Goal: Information Seeking & Learning: Learn about a topic

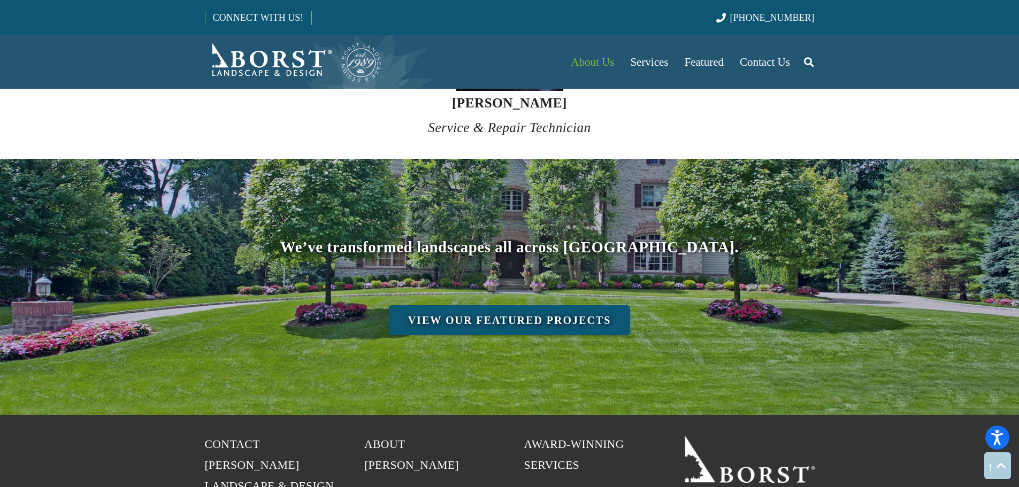
scroll to position [4386, 0]
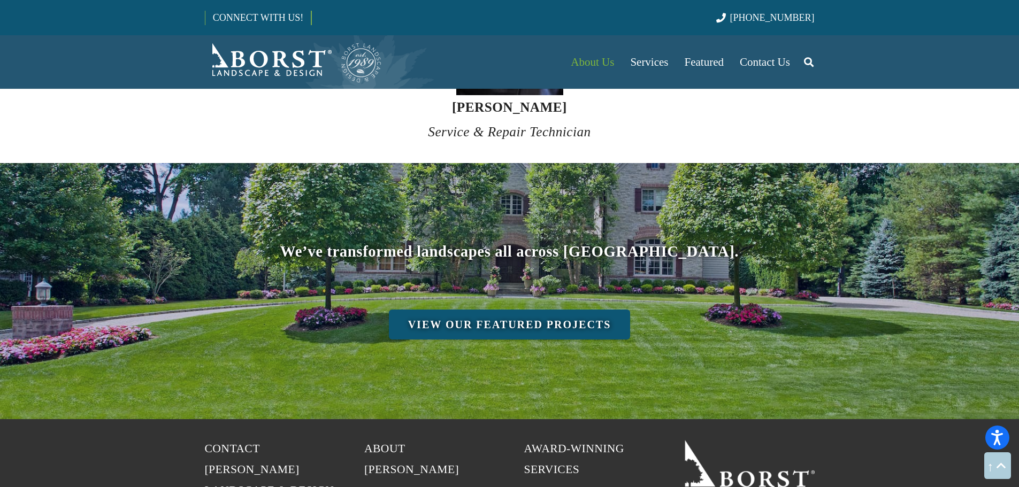
click at [517, 310] on link "View Our Featured Projects" at bounding box center [510, 325] width 242 height 30
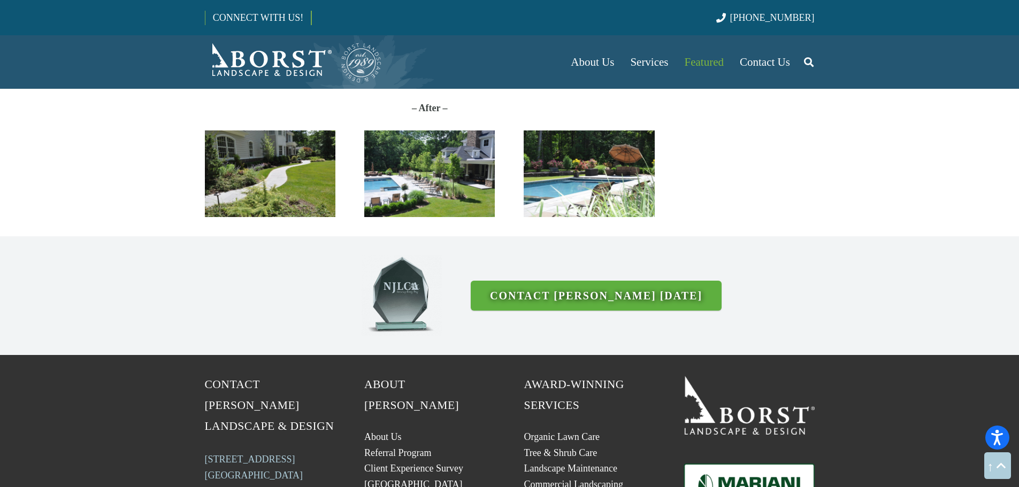
scroll to position [2781, 0]
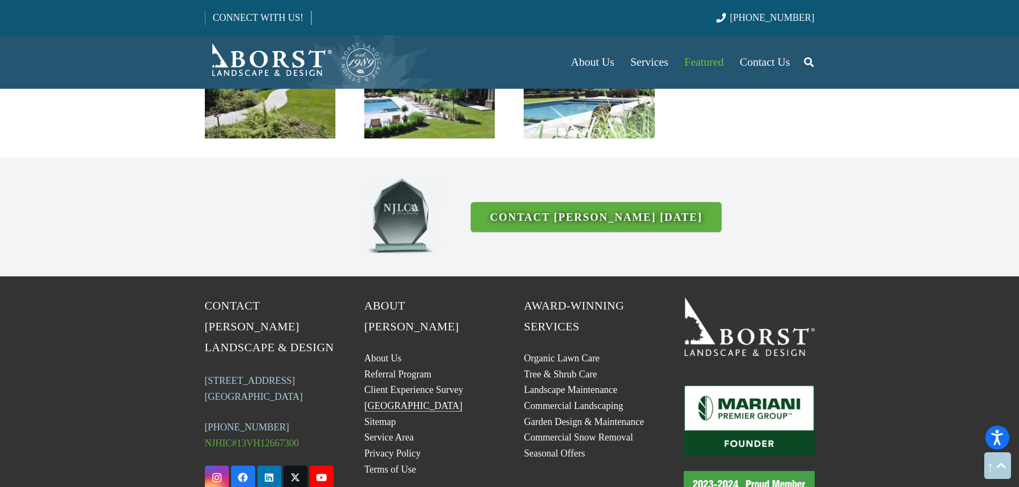
click at [386, 401] on link "[GEOGRAPHIC_DATA]" at bounding box center [413, 406] width 98 height 11
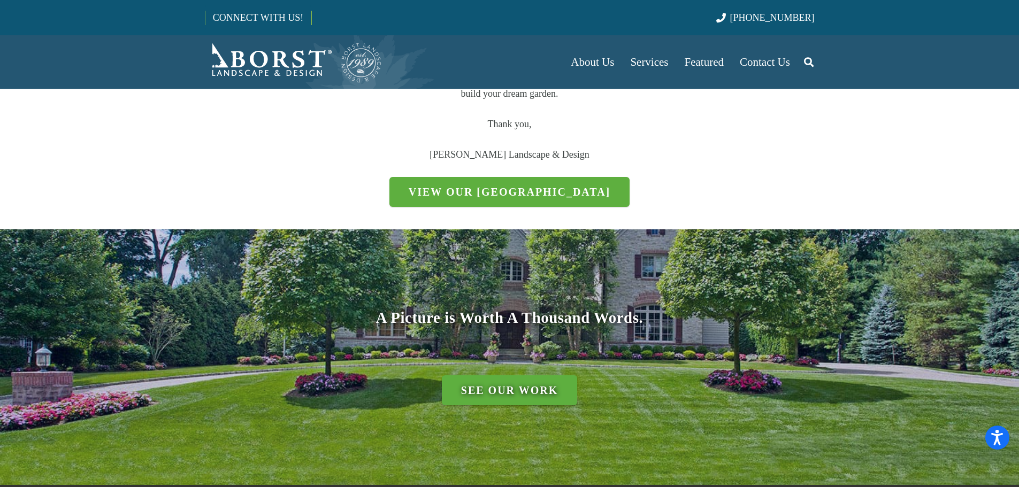
scroll to position [321, 0]
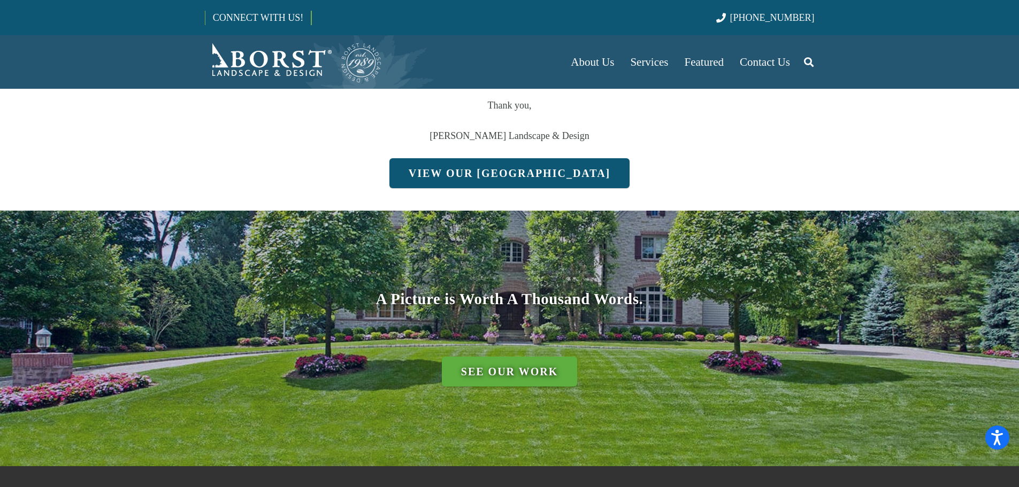
click at [496, 172] on link "View Our Plant Library" at bounding box center [509, 173] width 241 height 30
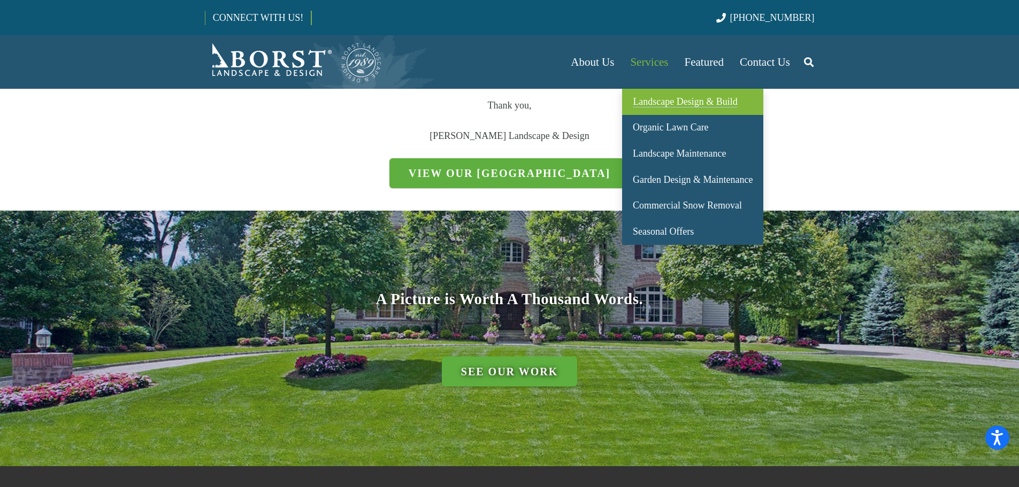
click at [682, 98] on span "Landscape Design & Build" at bounding box center [685, 101] width 104 height 11
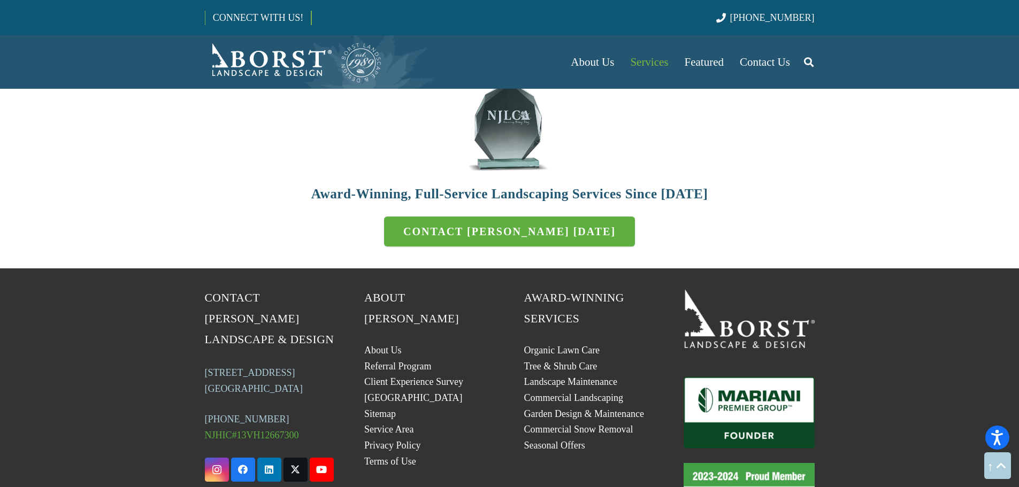
scroll to position [3476, 0]
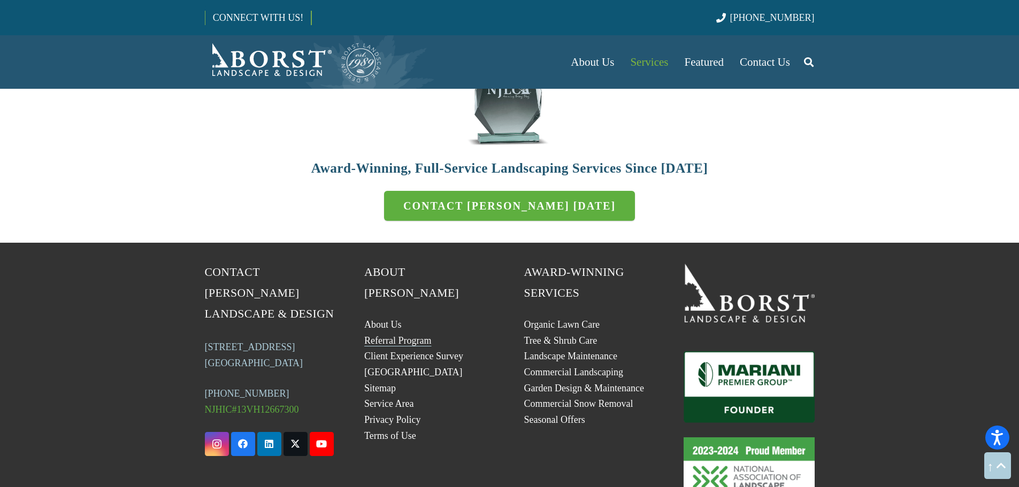
click at [411, 335] on link "Referral Program" at bounding box center [397, 340] width 67 height 11
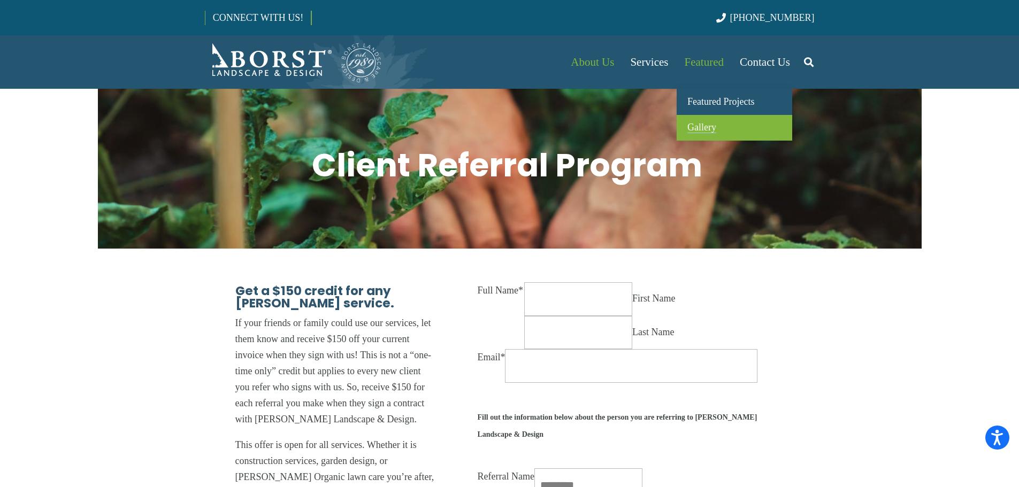
click at [708, 121] on link "Gallery" at bounding box center [735, 128] width 116 height 26
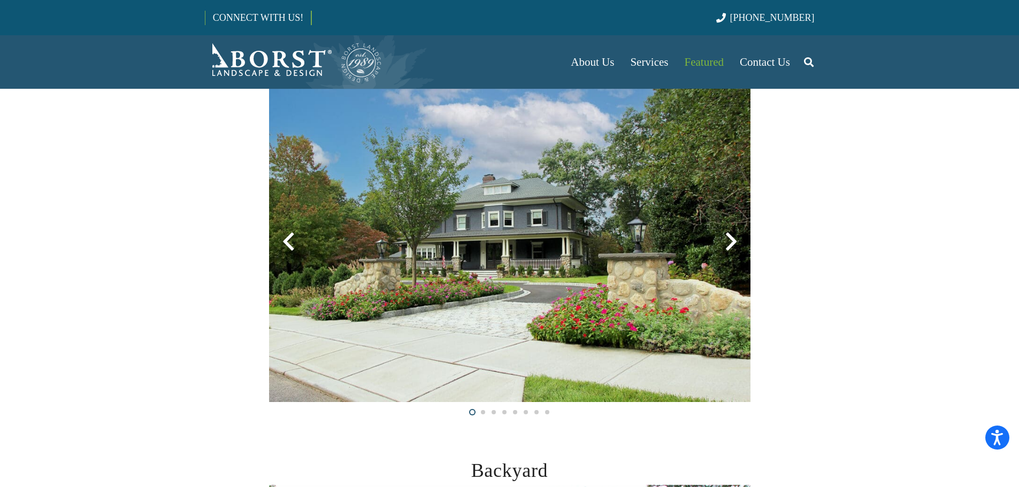
scroll to position [321, 0]
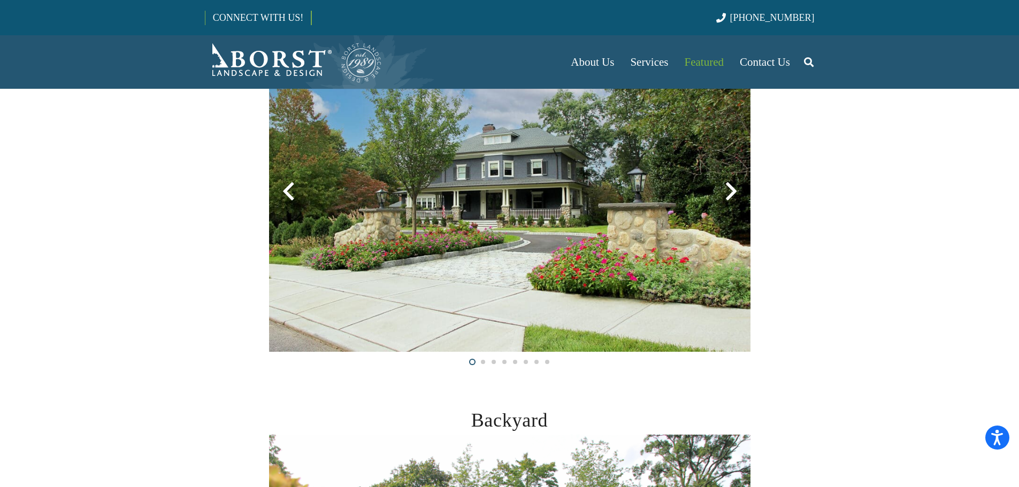
click at [731, 194] on div at bounding box center [731, 191] width 39 height 39
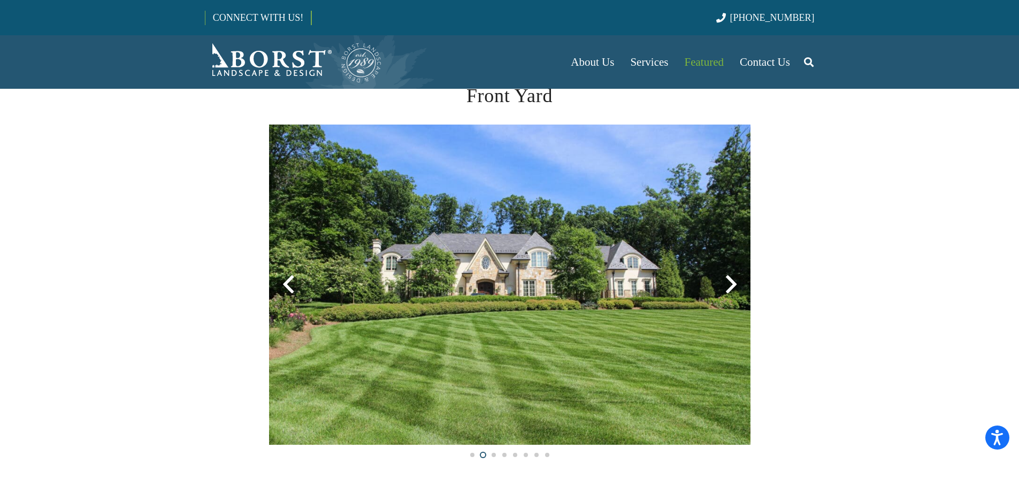
scroll to position [160, 0]
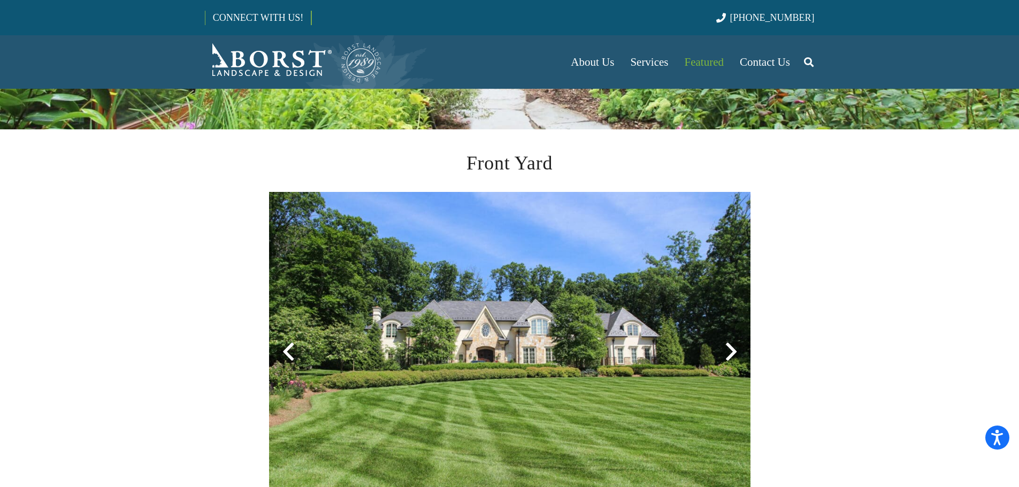
click at [731, 355] on div at bounding box center [731, 352] width 39 height 39
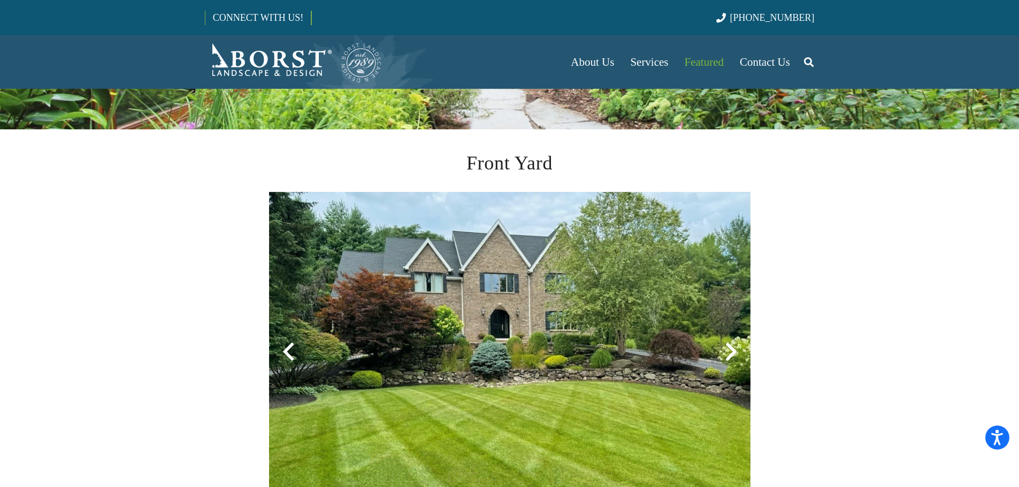
click at [731, 355] on div at bounding box center [731, 352] width 39 height 39
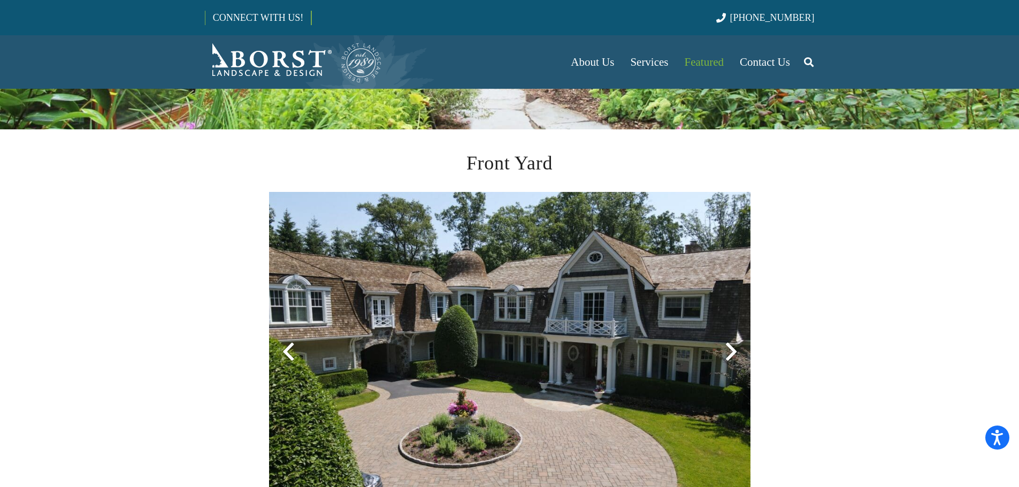
click at [731, 355] on div at bounding box center [731, 352] width 39 height 39
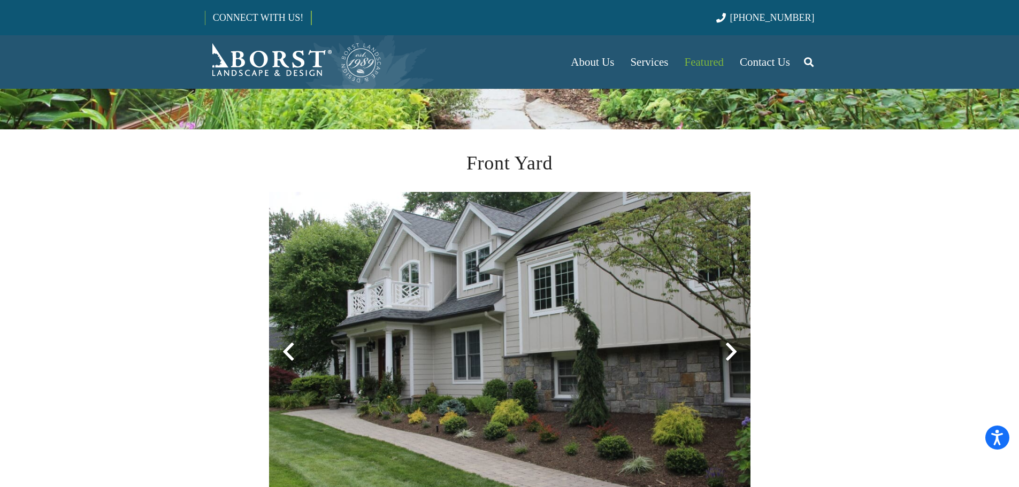
click at [731, 355] on div at bounding box center [731, 352] width 39 height 39
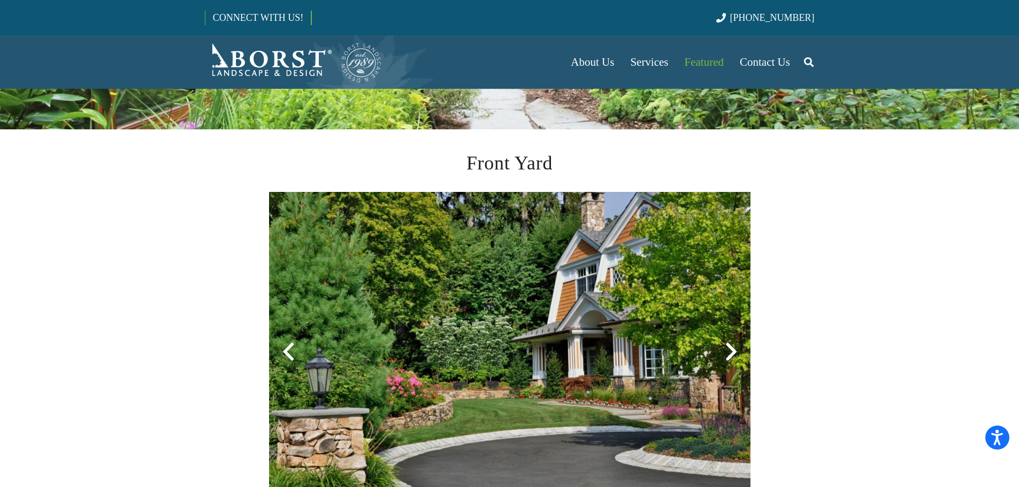
click at [731, 355] on div at bounding box center [731, 352] width 39 height 39
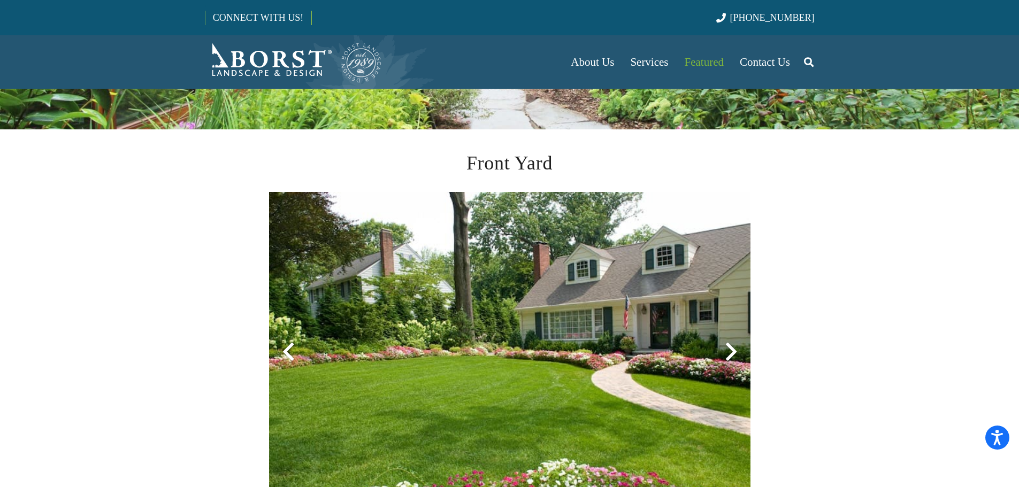
click at [731, 355] on div at bounding box center [731, 352] width 39 height 39
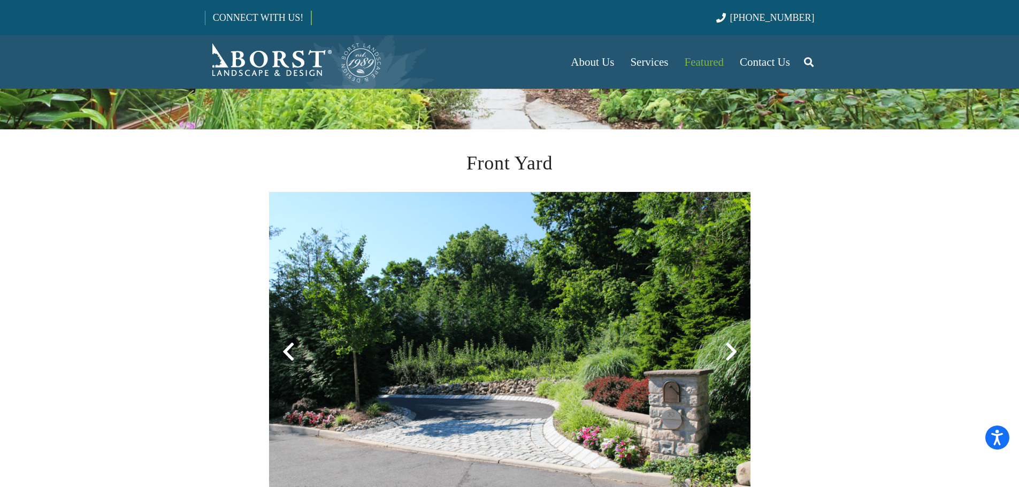
click at [731, 355] on div at bounding box center [731, 352] width 39 height 39
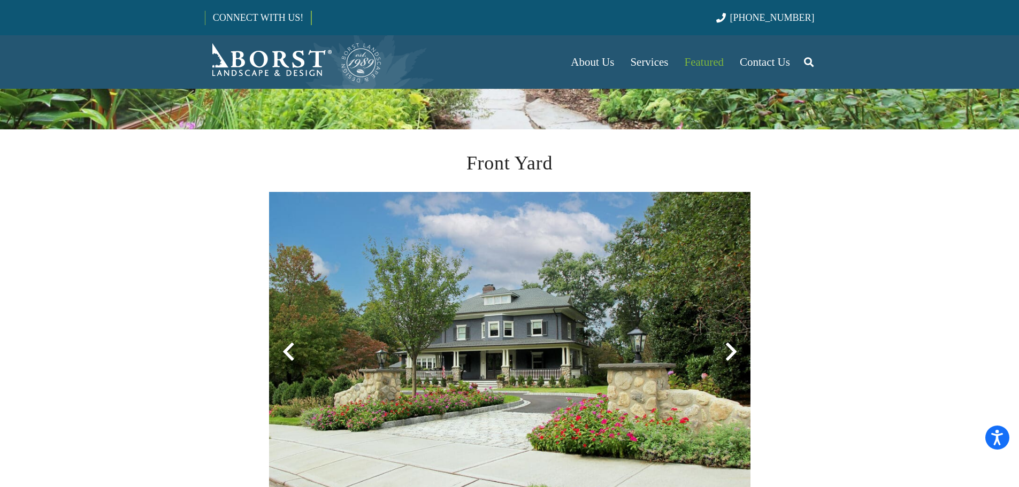
click at [731, 355] on div at bounding box center [731, 352] width 39 height 39
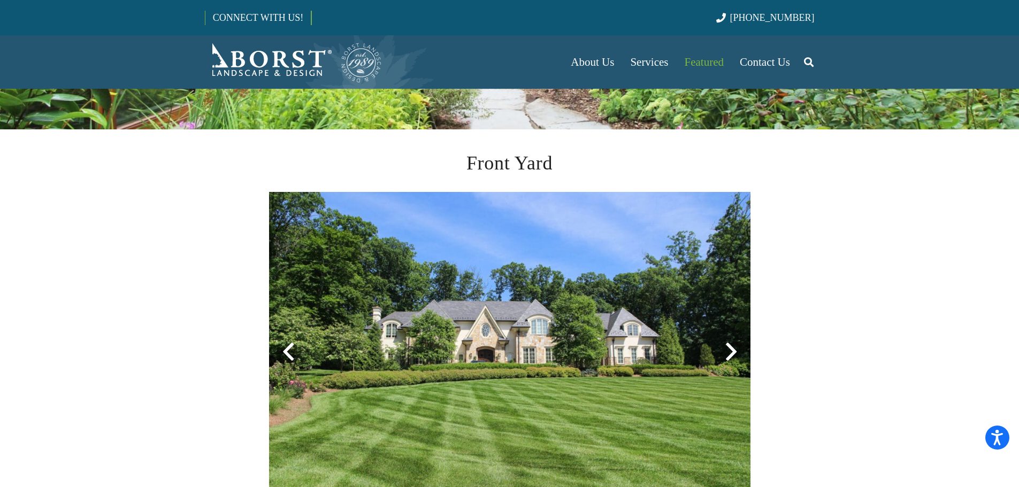
click at [731, 355] on div at bounding box center [731, 352] width 39 height 39
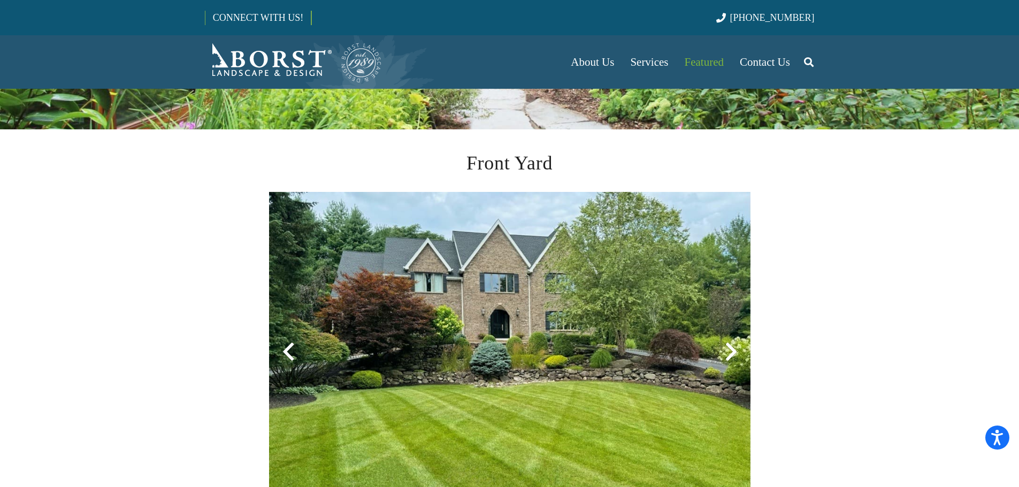
click at [731, 355] on div at bounding box center [731, 352] width 39 height 39
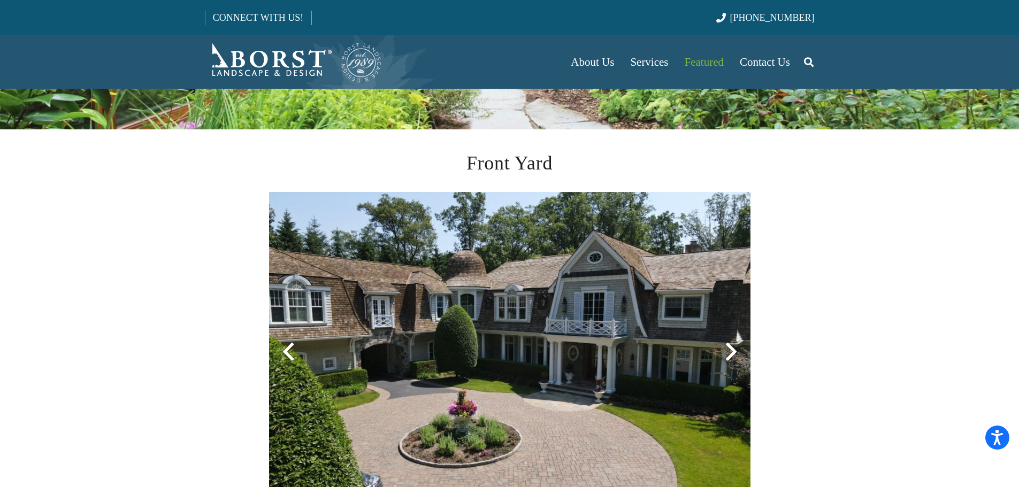
click at [731, 355] on div at bounding box center [731, 352] width 39 height 39
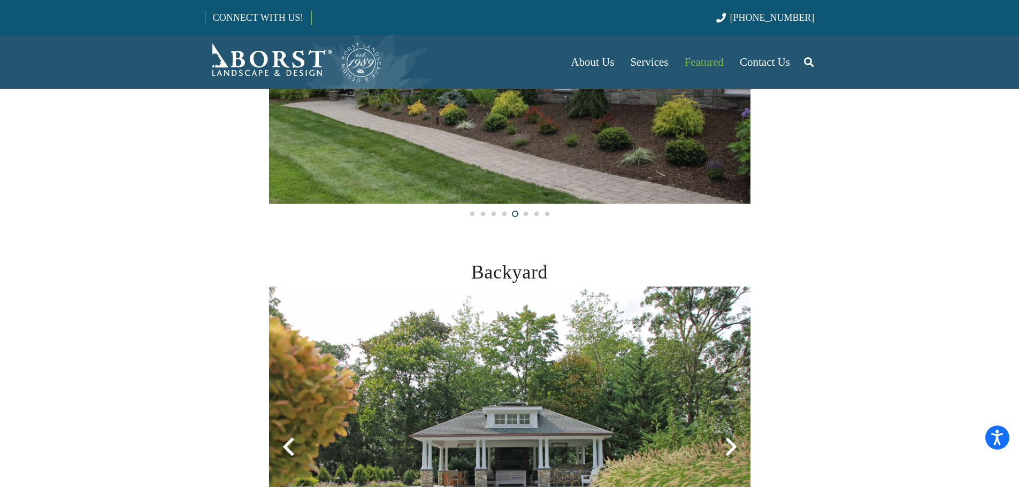
scroll to position [481, 0]
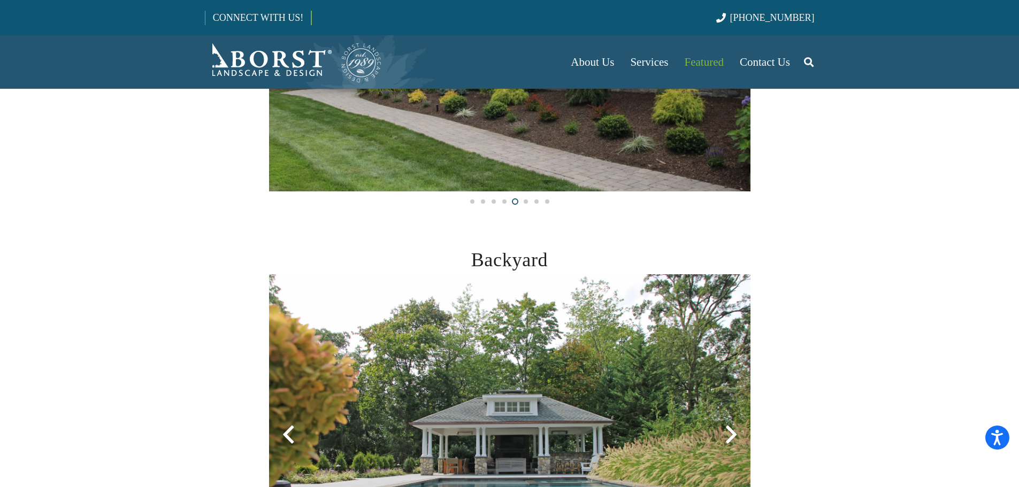
click at [733, 278] on img at bounding box center [509, 434] width 481 height 321
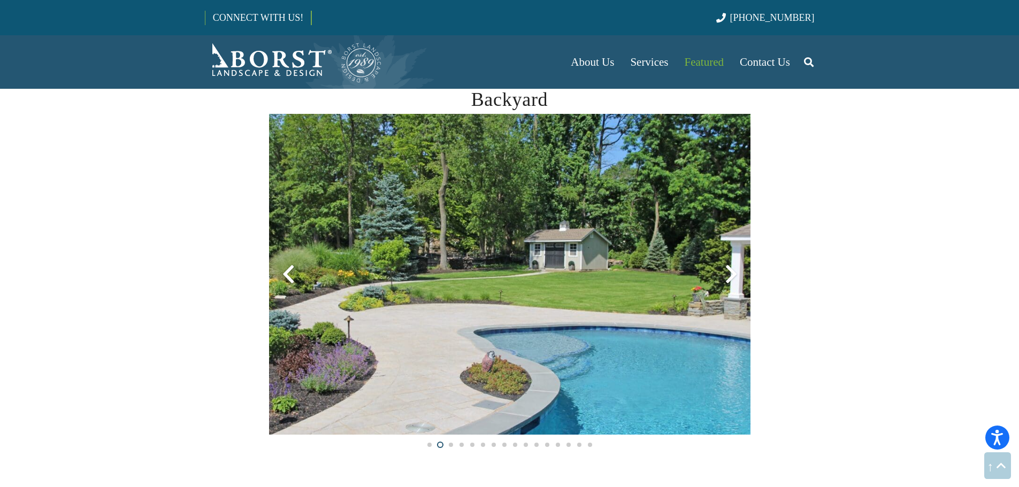
scroll to position [695, 0]
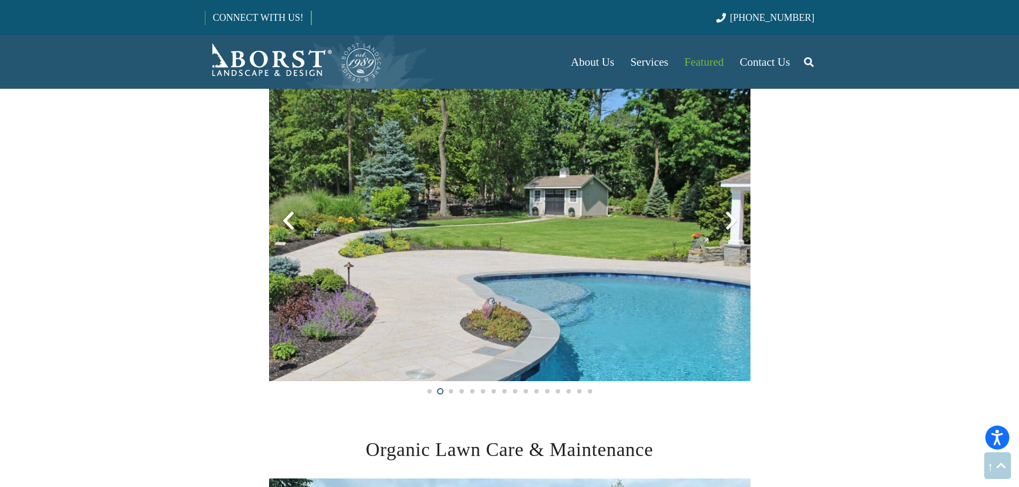
click at [730, 226] on div at bounding box center [731, 221] width 39 height 39
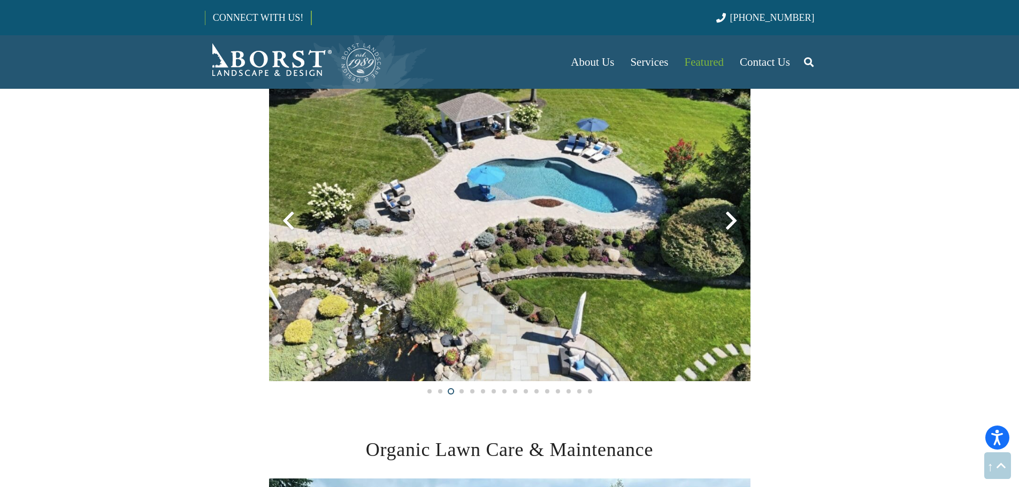
click at [290, 219] on div at bounding box center [288, 221] width 39 height 39
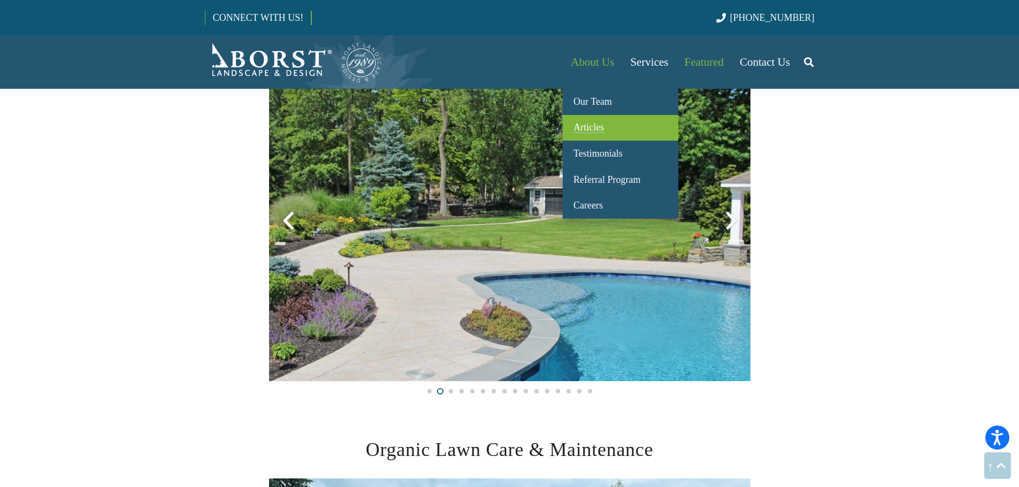
click at [598, 121] on link "Articles" at bounding box center [621, 128] width 116 height 26
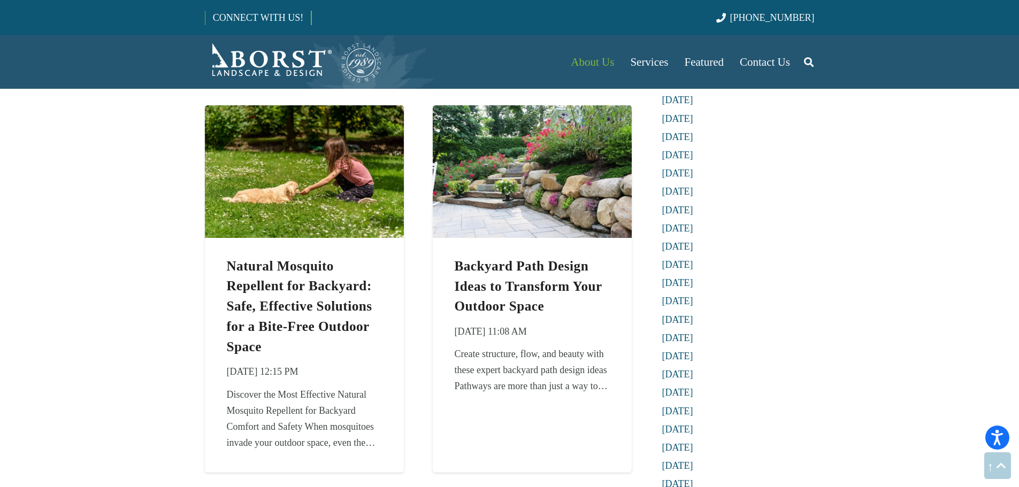
scroll to position [856, 0]
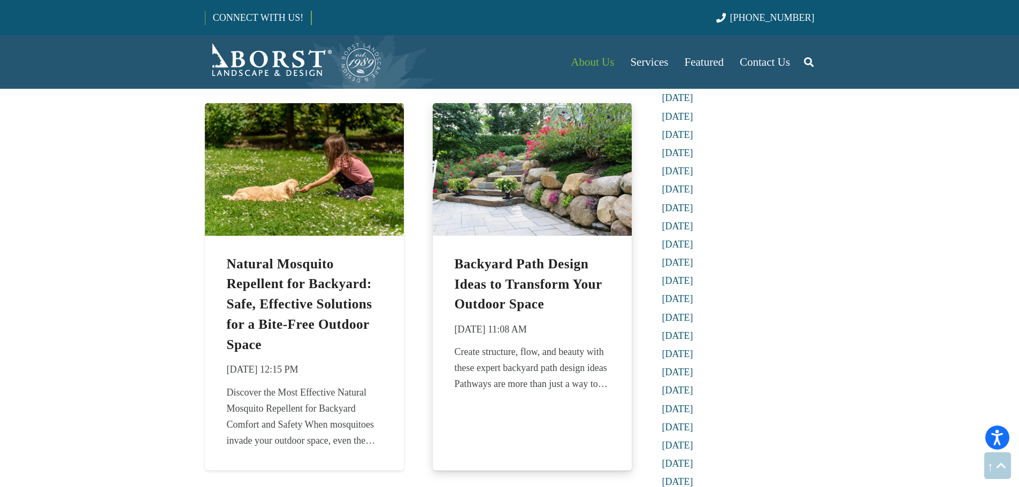
click at [576, 206] on img "Backyard Path Design Ideas to Transform Your Outdoor Space" at bounding box center [532, 169] width 199 height 133
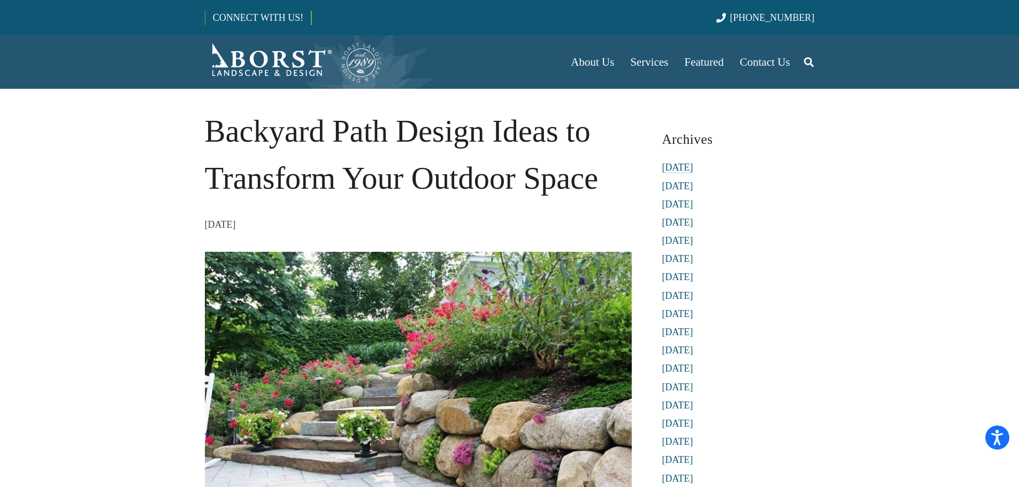
click at [693, 167] on link "[DATE]" at bounding box center [677, 167] width 31 height 11
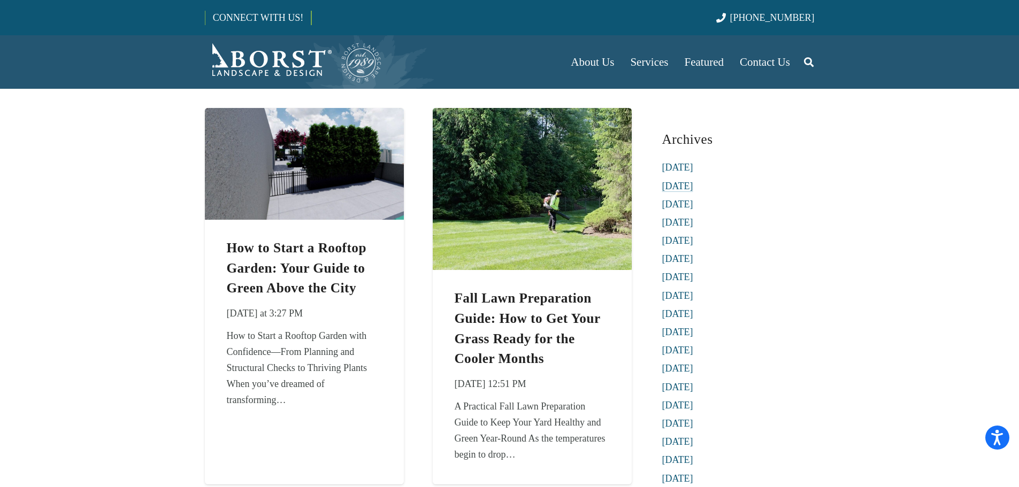
click at [693, 186] on link "August 2025" at bounding box center [677, 186] width 31 height 11
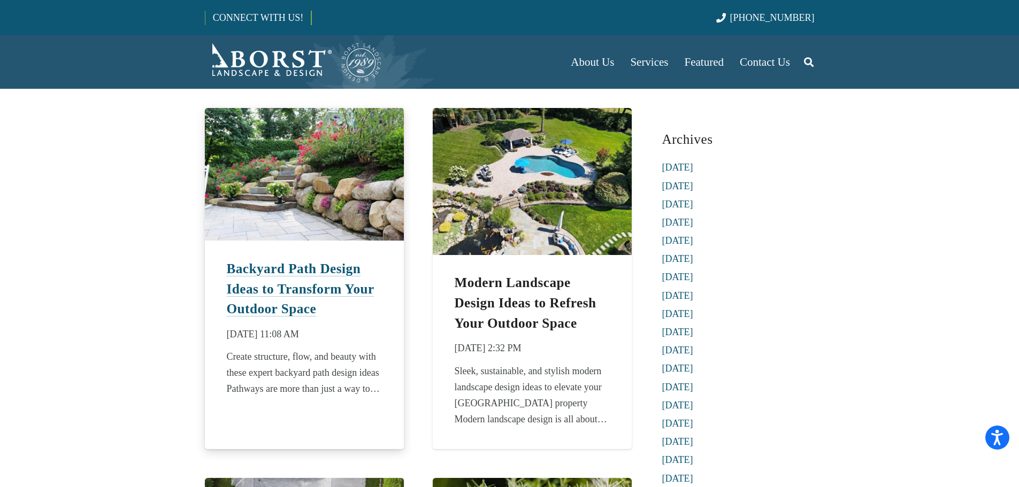
click at [324, 284] on link "Backyard Path Design Ideas to Transform Your Outdoor Space" at bounding box center [300, 289] width 148 height 55
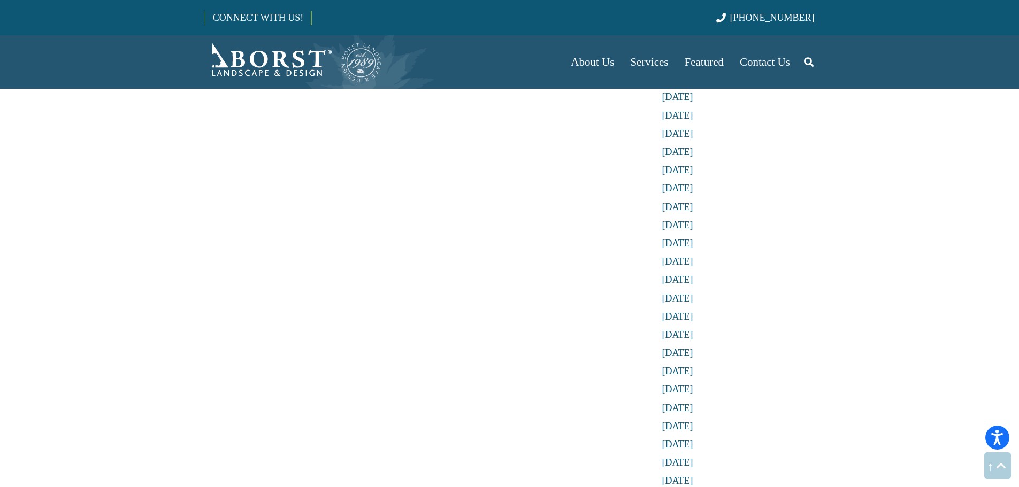
scroll to position [3156, 0]
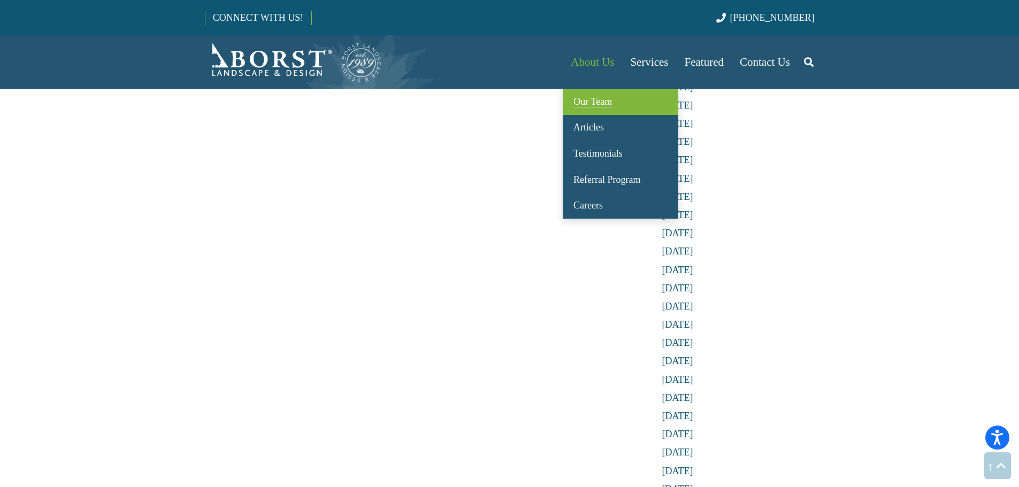
click at [599, 103] on span "Our Team" at bounding box center [592, 101] width 39 height 11
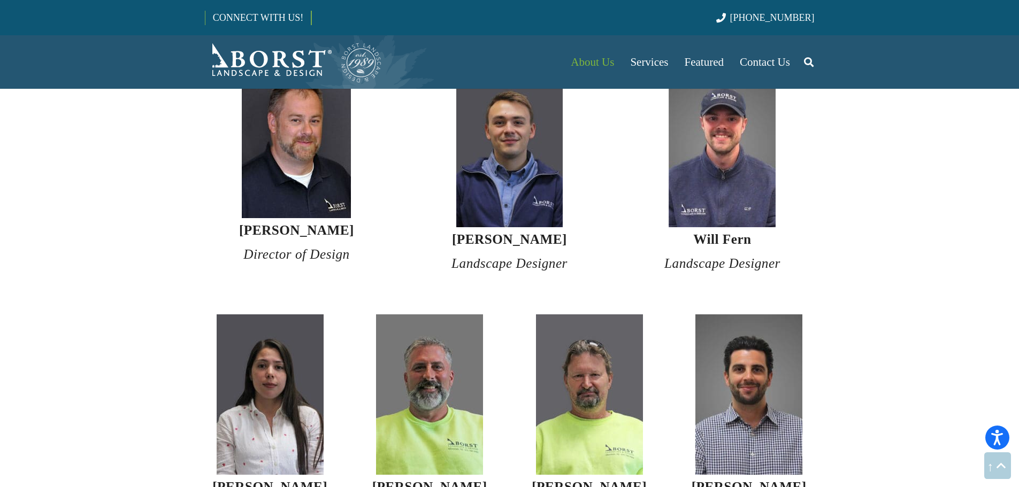
scroll to position [1979, 0]
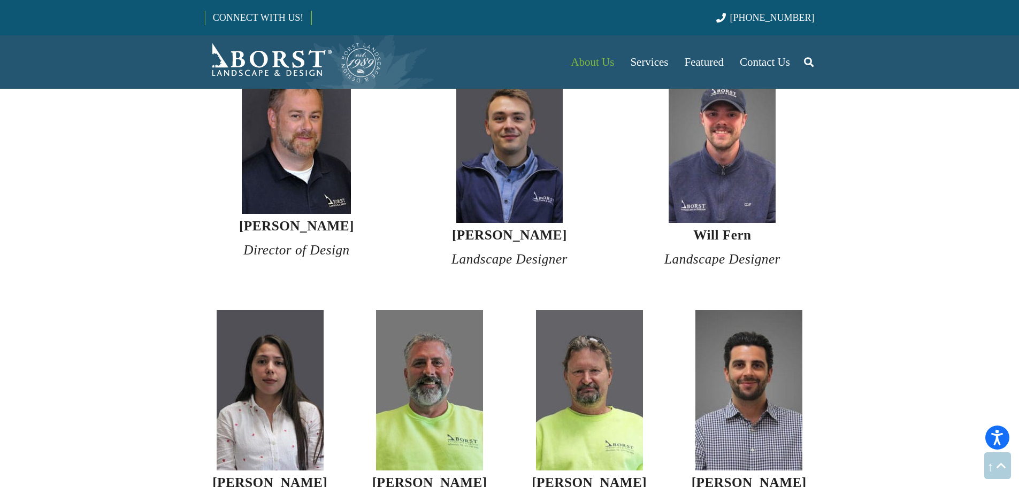
click at [731, 228] on strong "Will Fern" at bounding box center [722, 235] width 58 height 14
click at [732, 252] on em "Landscape Designer" at bounding box center [722, 259] width 116 height 14
click at [749, 165] on img at bounding box center [722, 143] width 107 height 160
click at [736, 252] on em "Landscape Designer" at bounding box center [722, 259] width 116 height 14
click at [750, 161] on img at bounding box center [722, 143] width 107 height 160
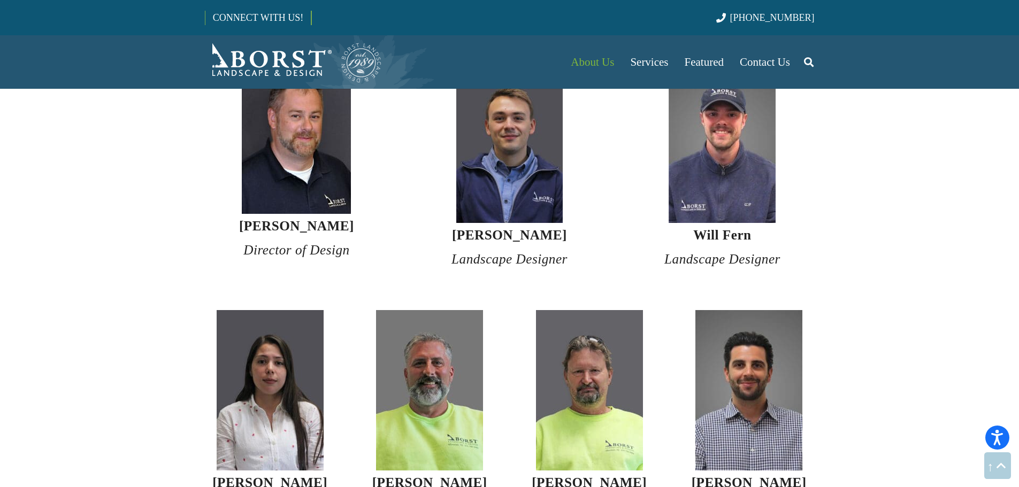
click at [478, 223] on h4 "[PERSON_NAME] Landscape Designer" at bounding box center [509, 247] width 184 height 49
click at [486, 190] on img at bounding box center [509, 143] width 106 height 160
click at [485, 252] on em "Landscape Designer" at bounding box center [509, 259] width 116 height 14
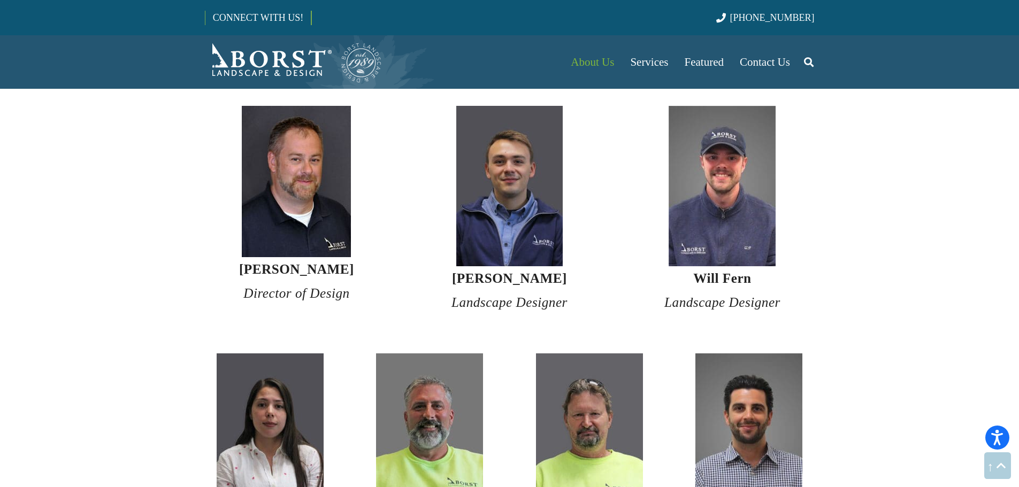
scroll to position [2032, 0]
